Goal: Navigation & Orientation: Go to known website

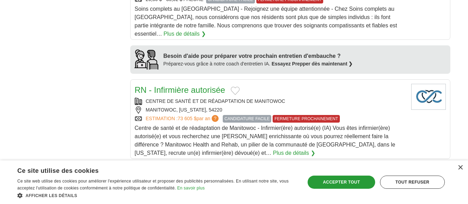
scroll to position [594, 0]
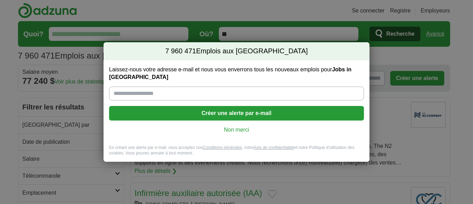
click at [239, 127] on font "Non merci" at bounding box center [236, 130] width 25 height 6
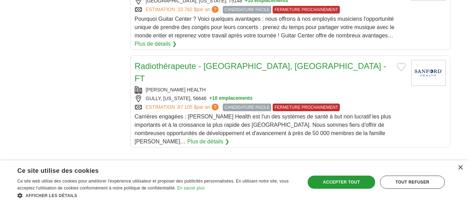
scroll to position [877, 0]
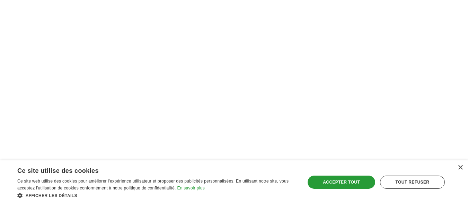
scroll to position [1255, 0]
